Goal: Task Accomplishment & Management: Manage account settings

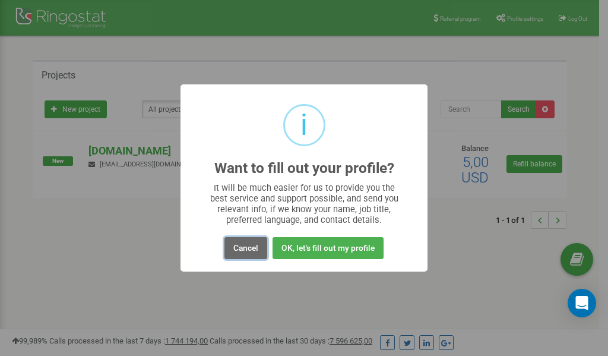
click at [248, 246] on button "Cancel" at bounding box center [245, 248] width 43 height 22
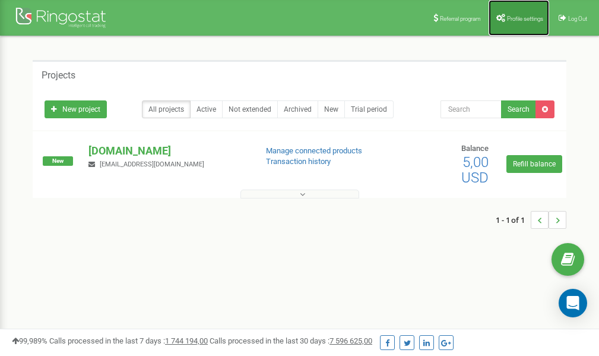
click at [510, 15] on span "Profile settings" at bounding box center [525, 18] width 36 height 7
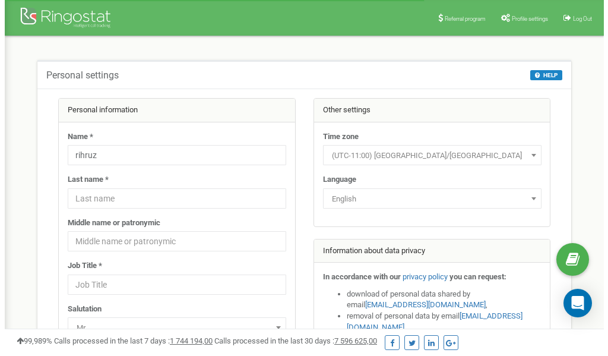
scroll to position [59, 0]
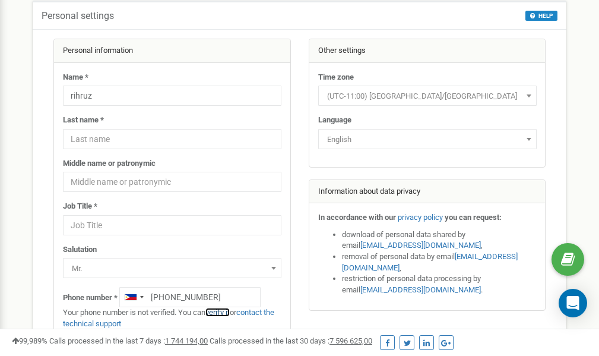
click at [222, 312] on link "verify it" at bounding box center [217, 312] width 24 height 9
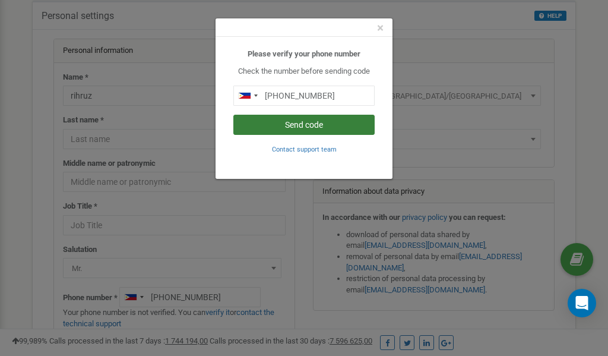
click at [294, 123] on button "Send code" at bounding box center [303, 125] width 141 height 20
